Goal: Information Seeking & Learning: Find contact information

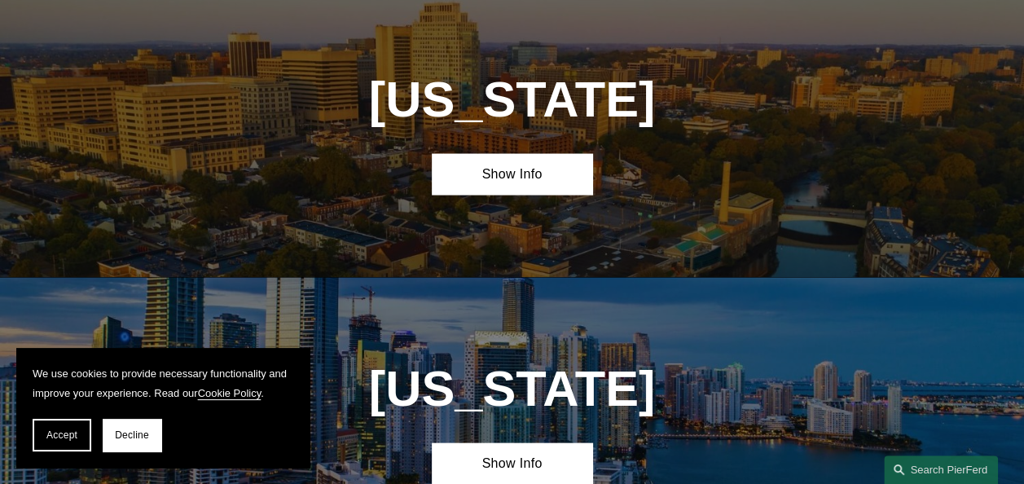
scroll to position [1508, 0]
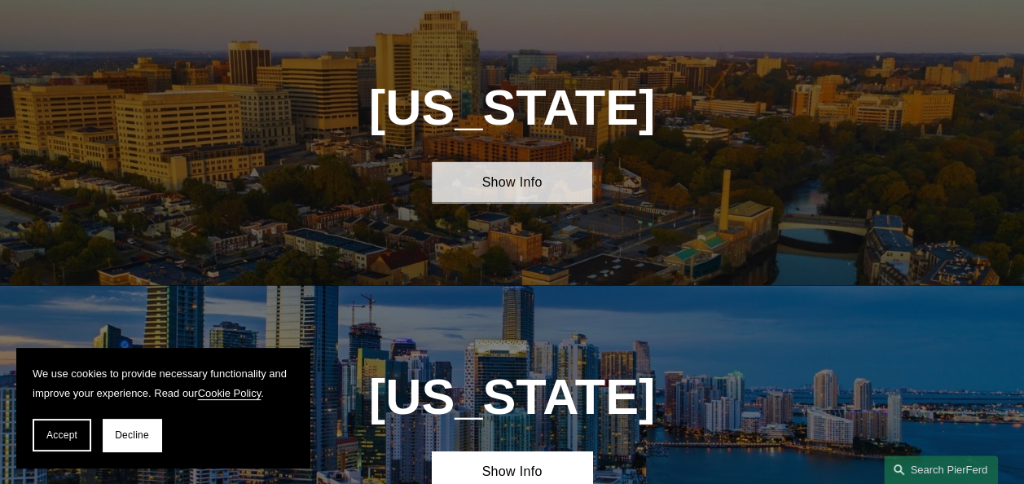
click at [502, 195] on link "Show Info" at bounding box center [512, 182] width 160 height 42
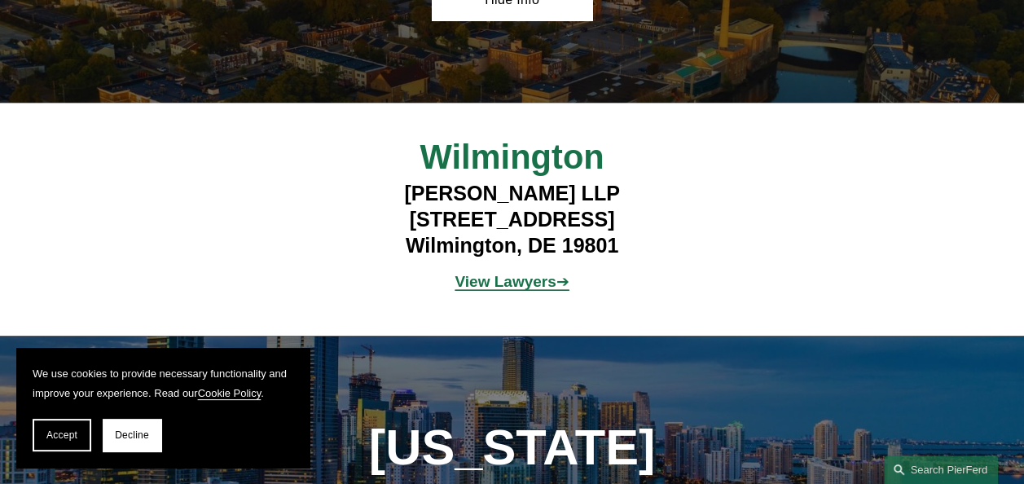
scroll to position [1681, 0]
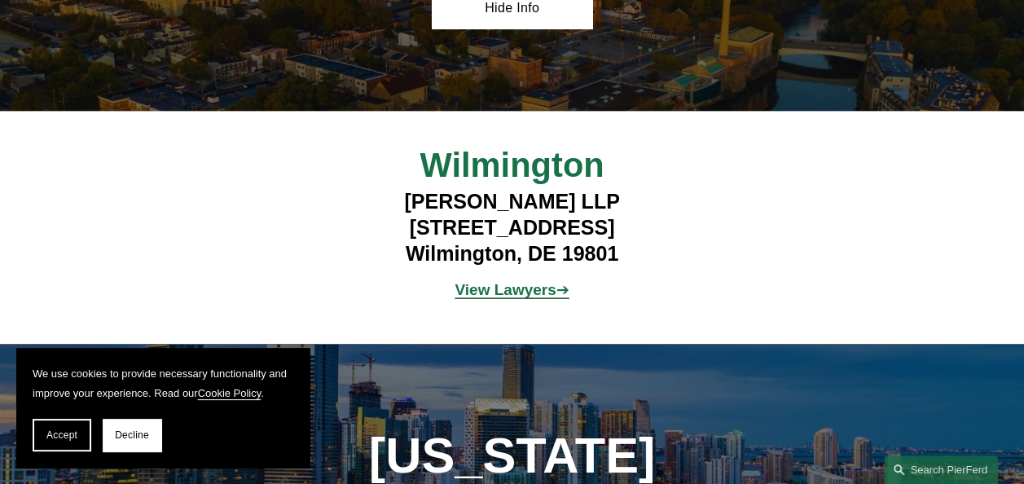
click at [428, 246] on h4 "[PERSON_NAME] LLP [STREET_ADDRESS]" at bounding box center [511, 227] width 401 height 77
click at [605, 246] on h4 "[PERSON_NAME] LLP [STREET_ADDRESS]" at bounding box center [511, 227] width 401 height 77
drag, startPoint x: 598, startPoint y: 246, endPoint x: 425, endPoint y: 247, distance: 173.4
click at [425, 247] on h4 "[PERSON_NAME] LLP [STREET_ADDRESS]" at bounding box center [511, 227] width 401 height 77
copy h4 "[STREET_ADDRESS]"
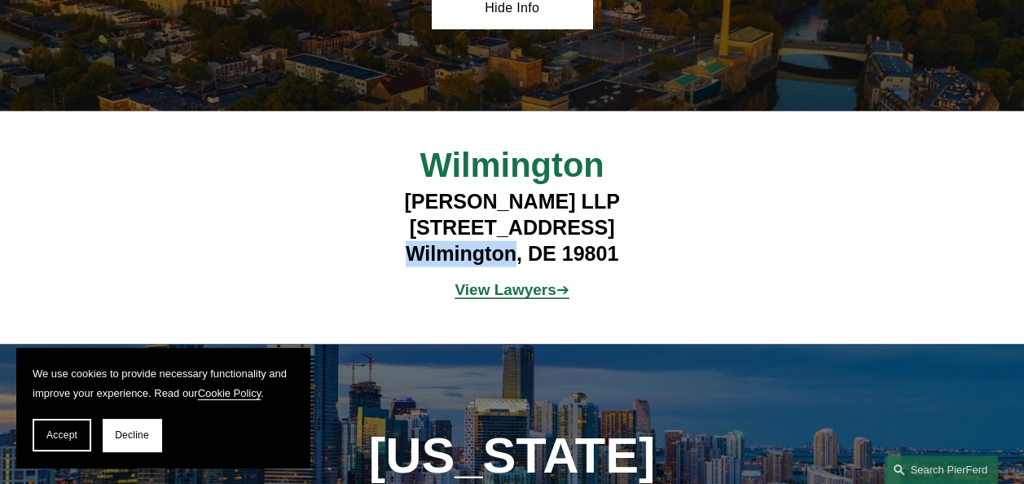
drag, startPoint x: 406, startPoint y: 273, endPoint x: 516, endPoint y: 276, distance: 110.0
click at [516, 266] on h4 "[PERSON_NAME] LLP [STREET_ADDRESS]" at bounding box center [511, 227] width 401 height 77
copy h4 "Wilmington"
drag, startPoint x: 528, startPoint y: 269, endPoint x: 619, endPoint y: 270, distance: 91.2
click at [619, 266] on h4 "[PERSON_NAME] LLP [STREET_ADDRESS]" at bounding box center [511, 227] width 401 height 77
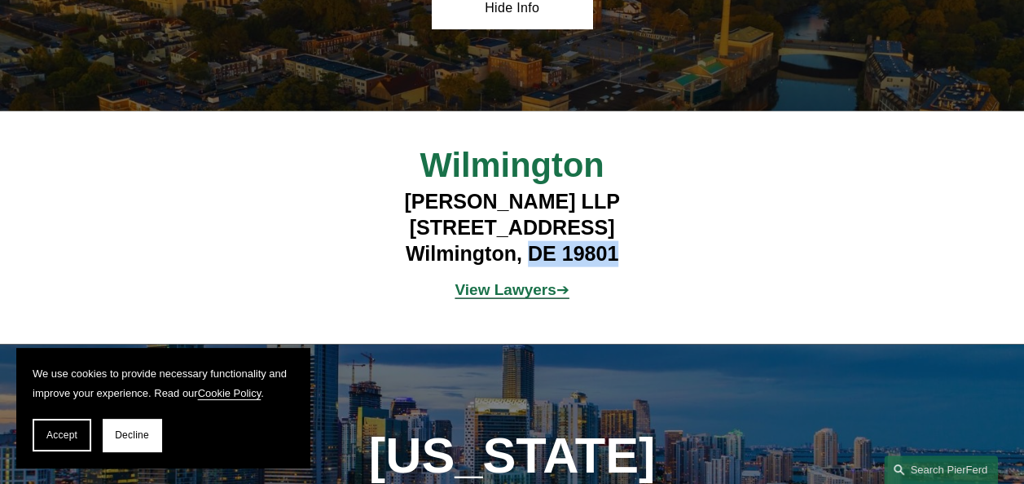
copy h4 "DE 19801"
